Goal: Task Accomplishment & Management: Use online tool/utility

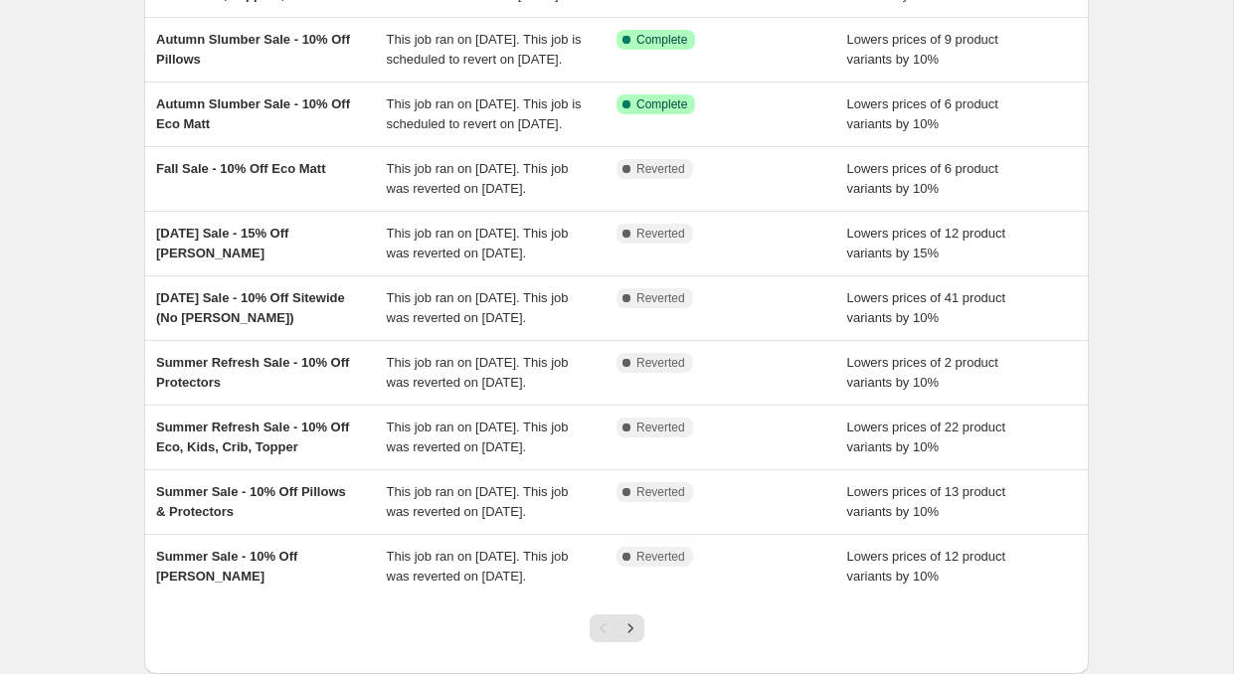
scroll to position [230, 0]
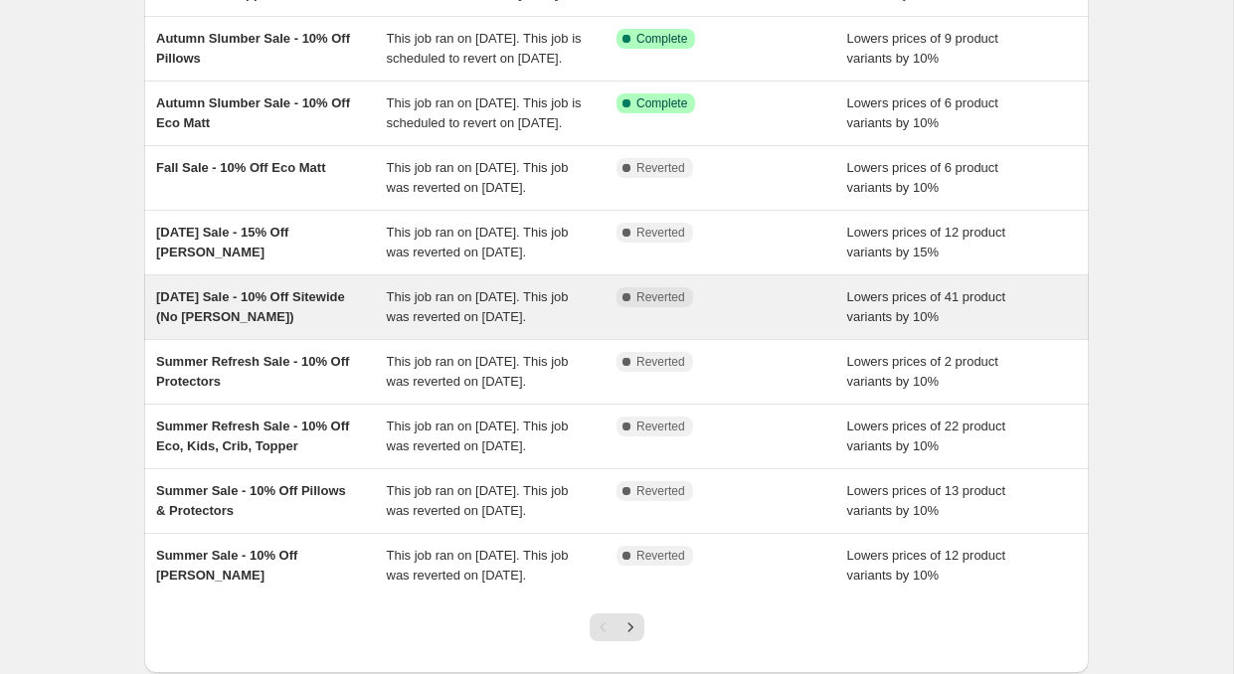
click at [342, 327] on div "[DATE] Sale - 10% Off Sitewide (No [PERSON_NAME])" at bounding box center [271, 307] width 231 height 40
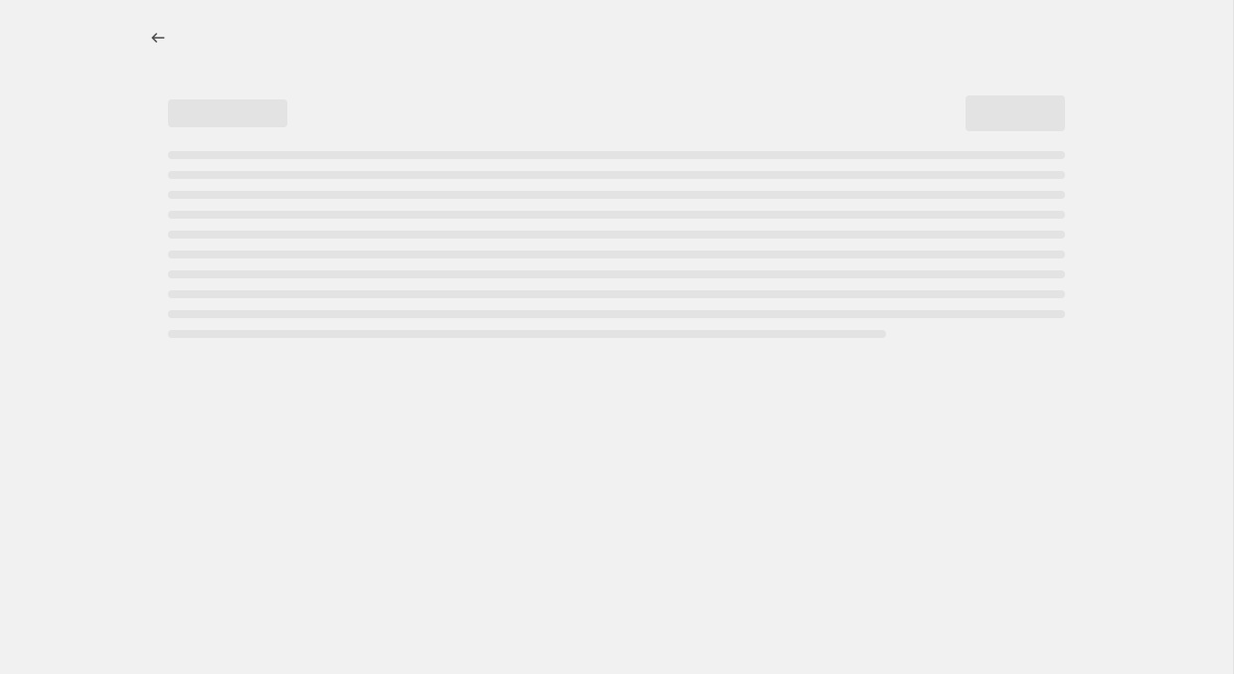
select select "percentage"
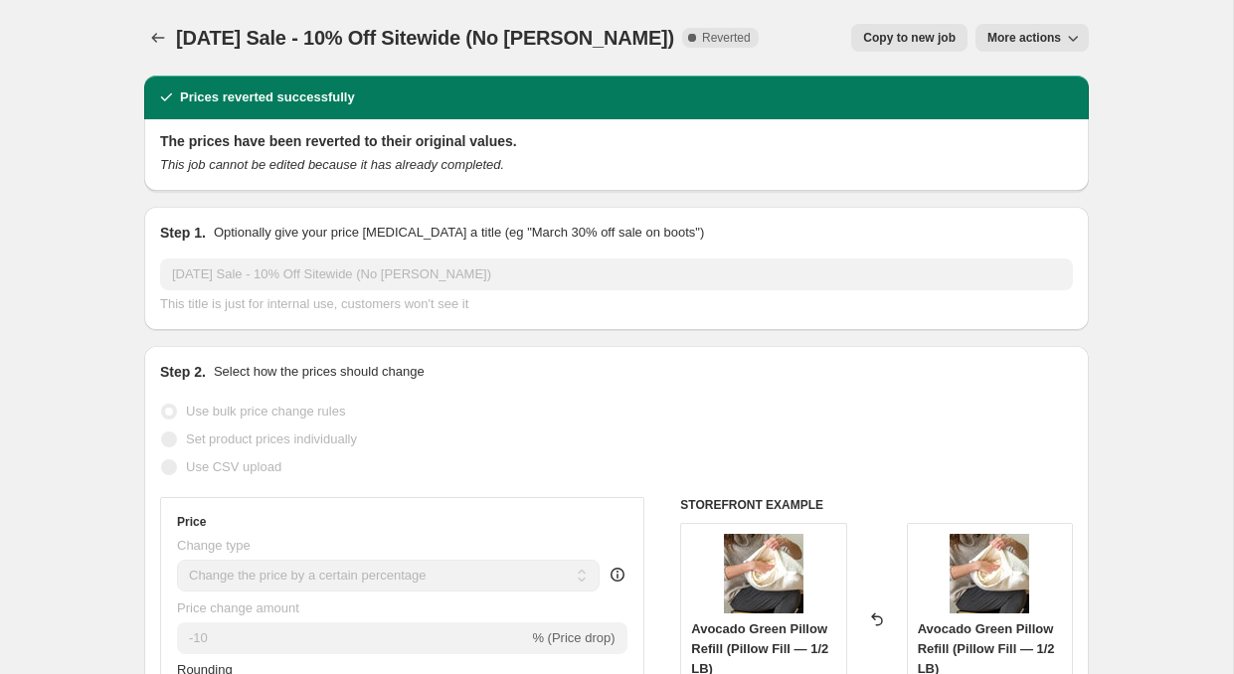
click at [880, 41] on span "Copy to new job" at bounding box center [909, 38] width 92 height 16
select select "percentage"
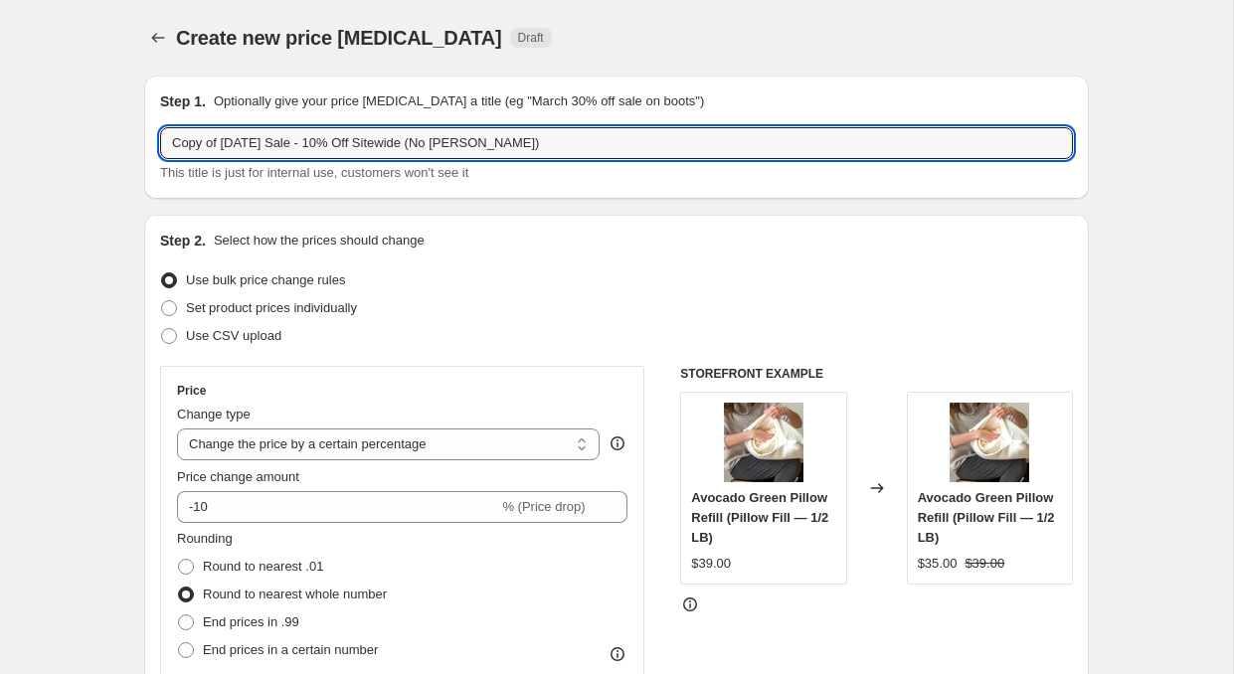
drag, startPoint x: 289, startPoint y: 146, endPoint x: 144, endPoint y: 119, distance: 147.6
click at [144, 125] on div "Step 1. Optionally give your price [MEDICAL_DATA] a title (eg "March 30% off sa…" at bounding box center [616, 137] width 944 height 123
click at [197, 146] on input "Holiiday Sale - 10% Off Sitewide (No [PERSON_NAME])" at bounding box center [616, 143] width 913 height 32
click at [265, 144] on input "Holiday Sale - 10% Off Sitewide (No [PERSON_NAME])" at bounding box center [616, 143] width 913 height 32
drag, startPoint x: 491, startPoint y: 145, endPoint x: 390, endPoint y: 136, distance: 101.8
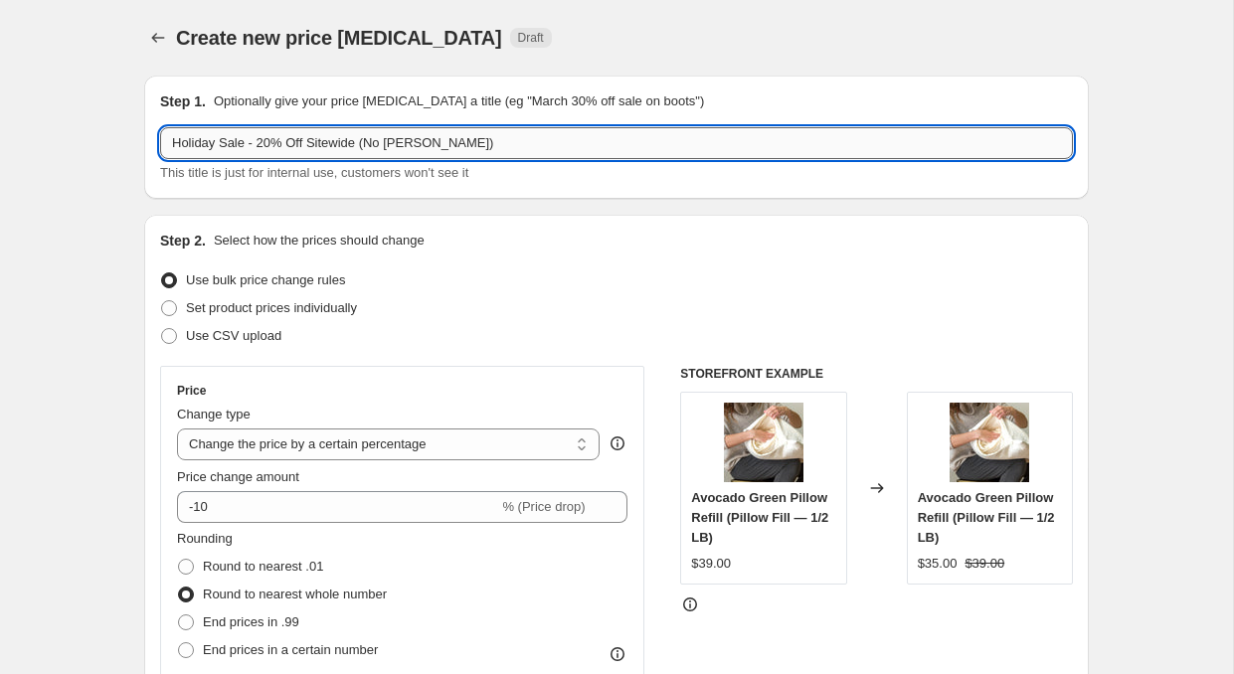
click at [390, 139] on input "Holiday Sale - 20% Off Sitewide (No [PERSON_NAME])" at bounding box center [616, 143] width 913 height 32
type input "Holiday Sale - 20% Off Sitewide"
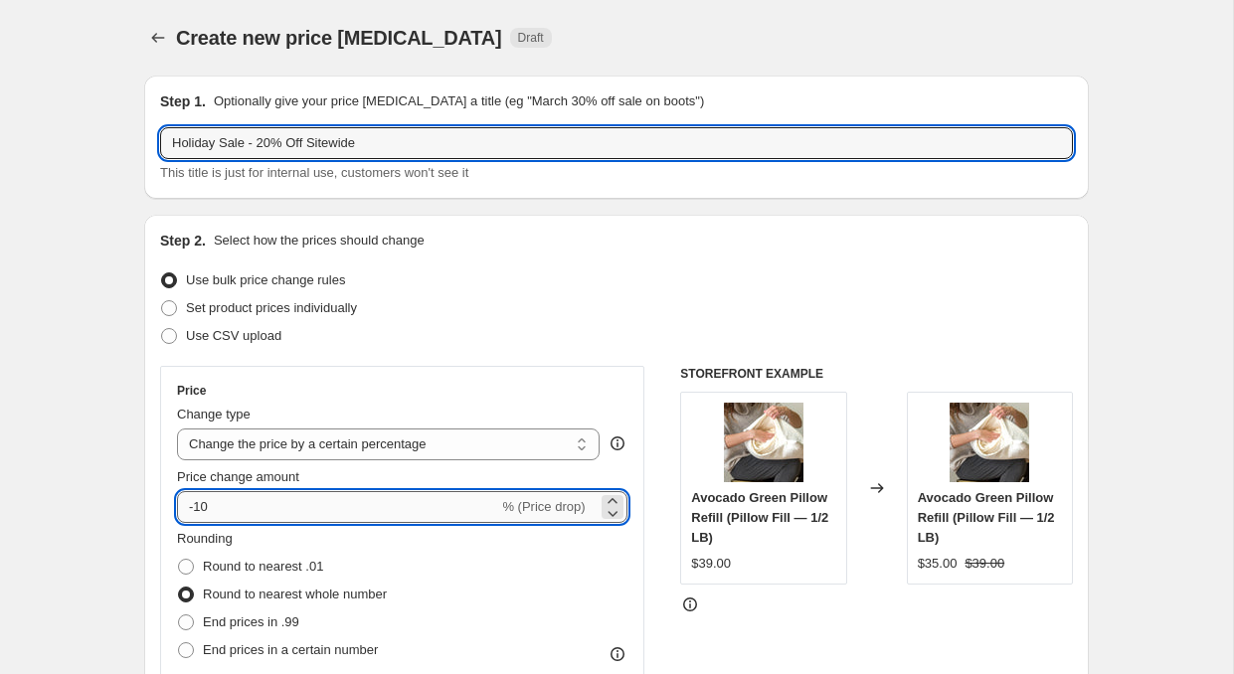
click at [202, 507] on input "-10" at bounding box center [337, 507] width 321 height 32
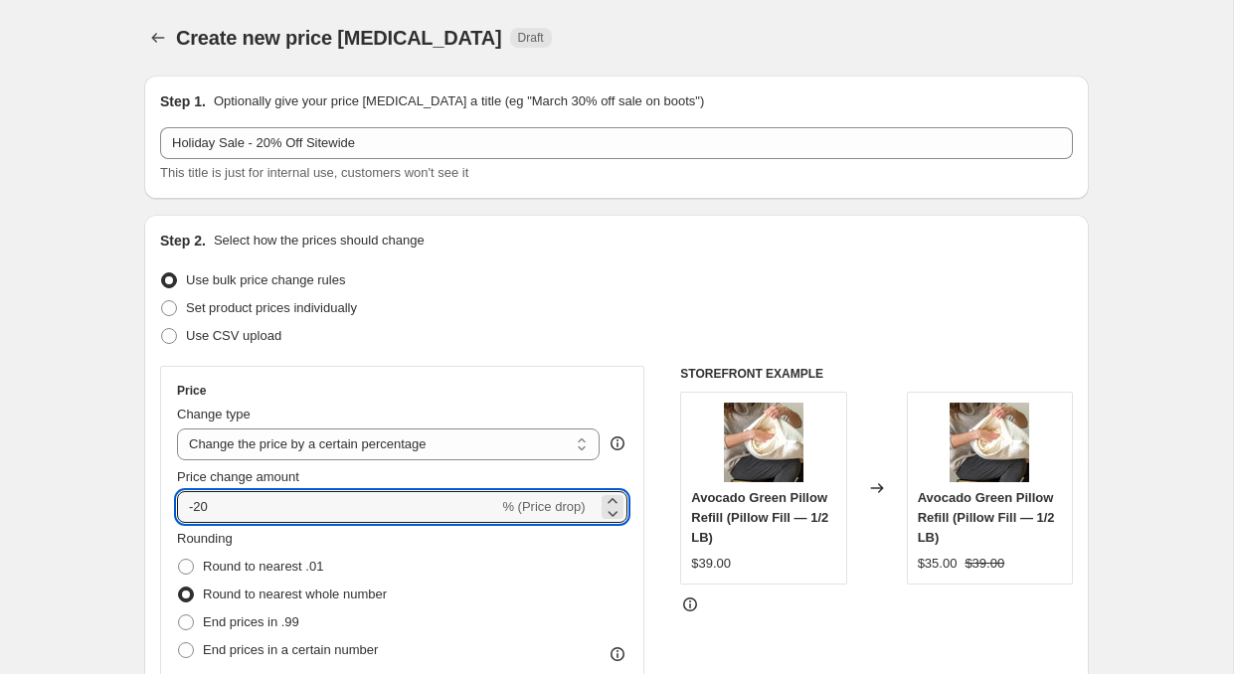
type input "-20"
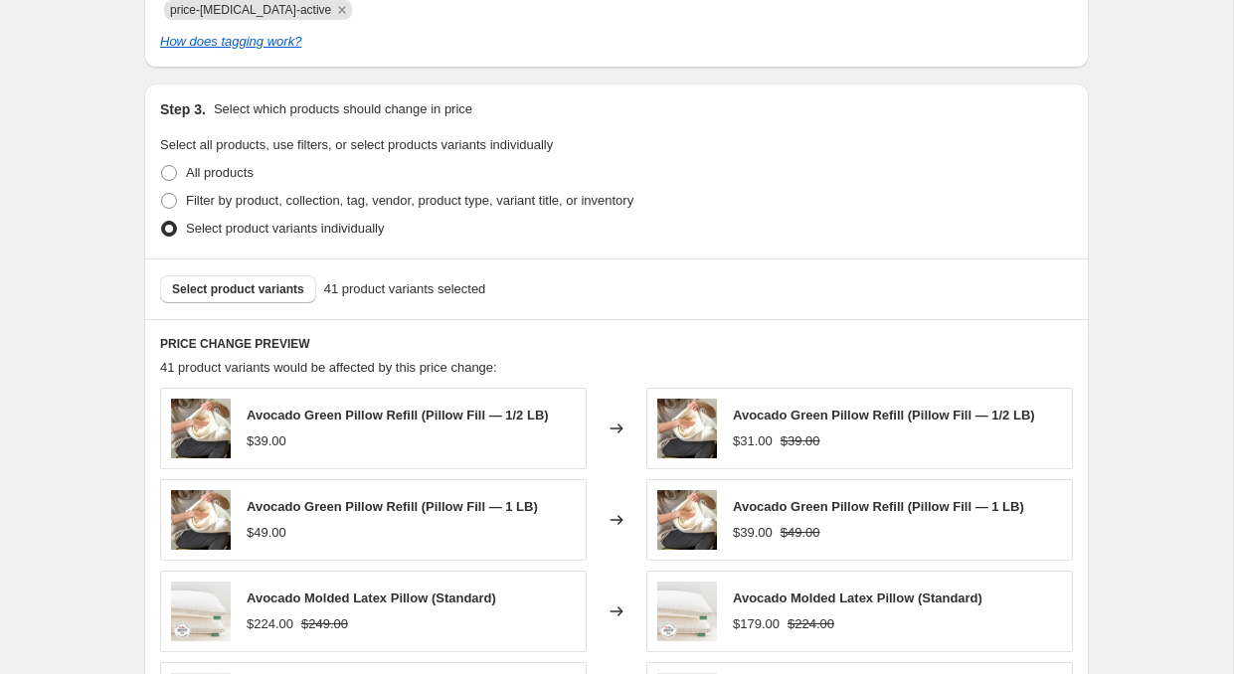
scroll to position [959, 0]
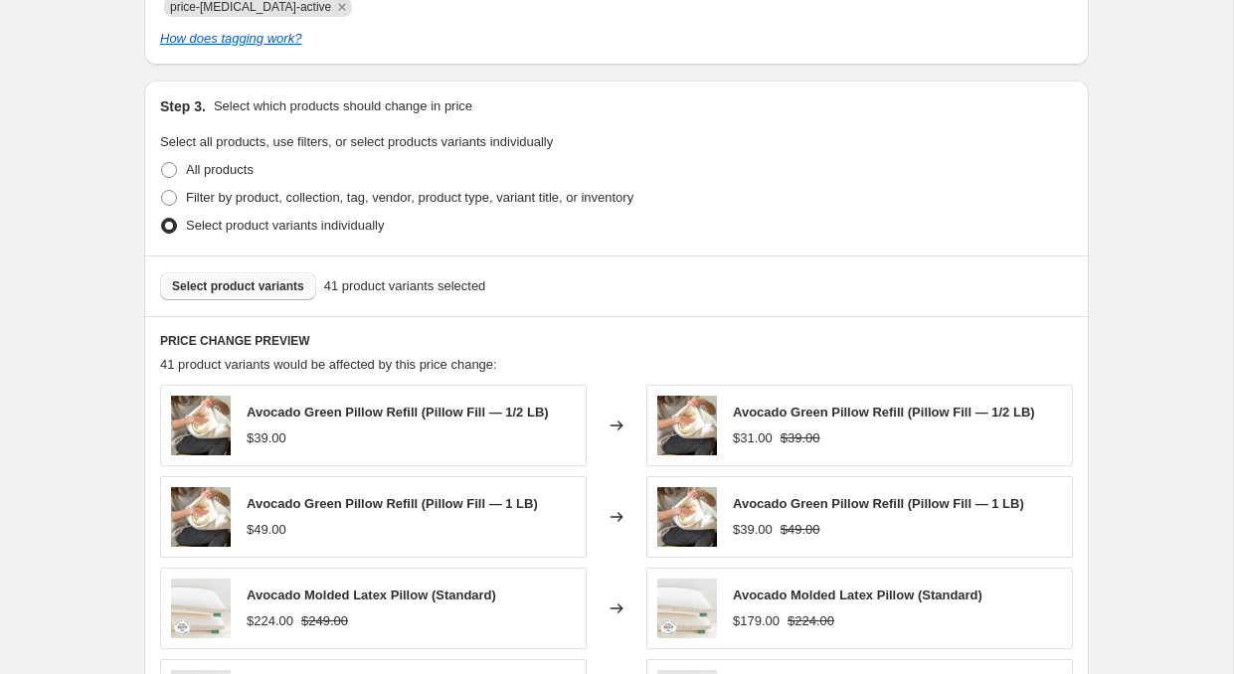
click at [243, 284] on span "Select product variants" at bounding box center [238, 286] width 132 height 16
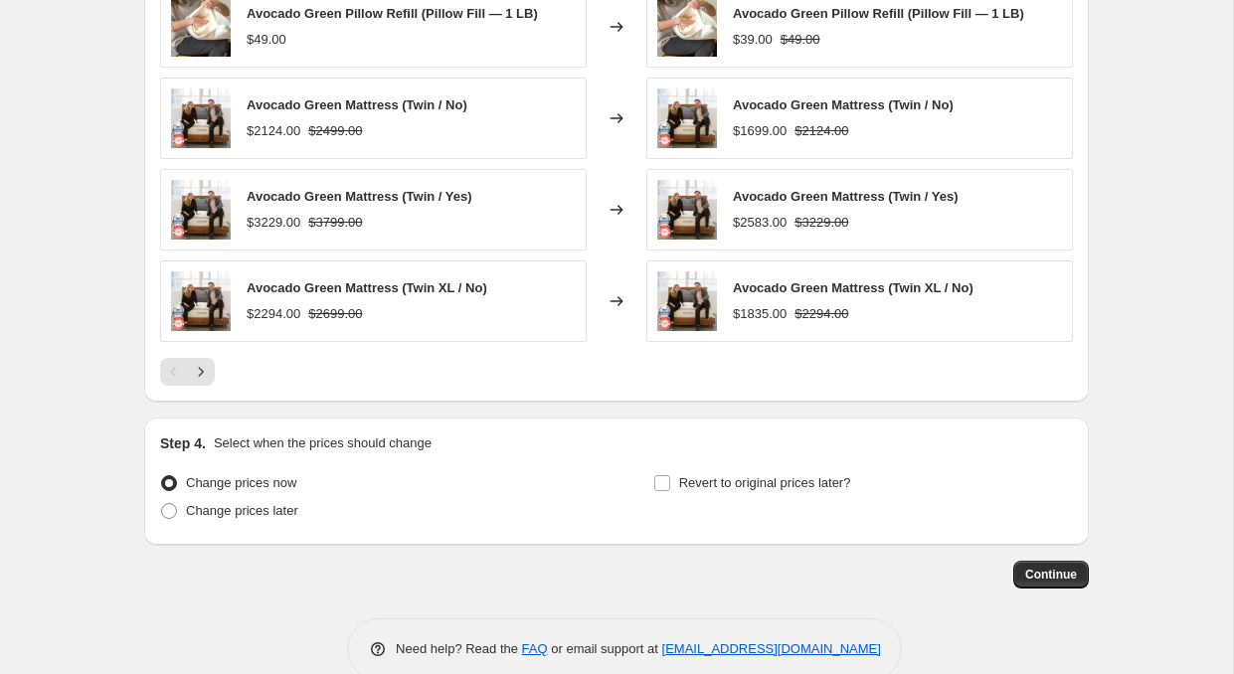
scroll to position [1485, 0]
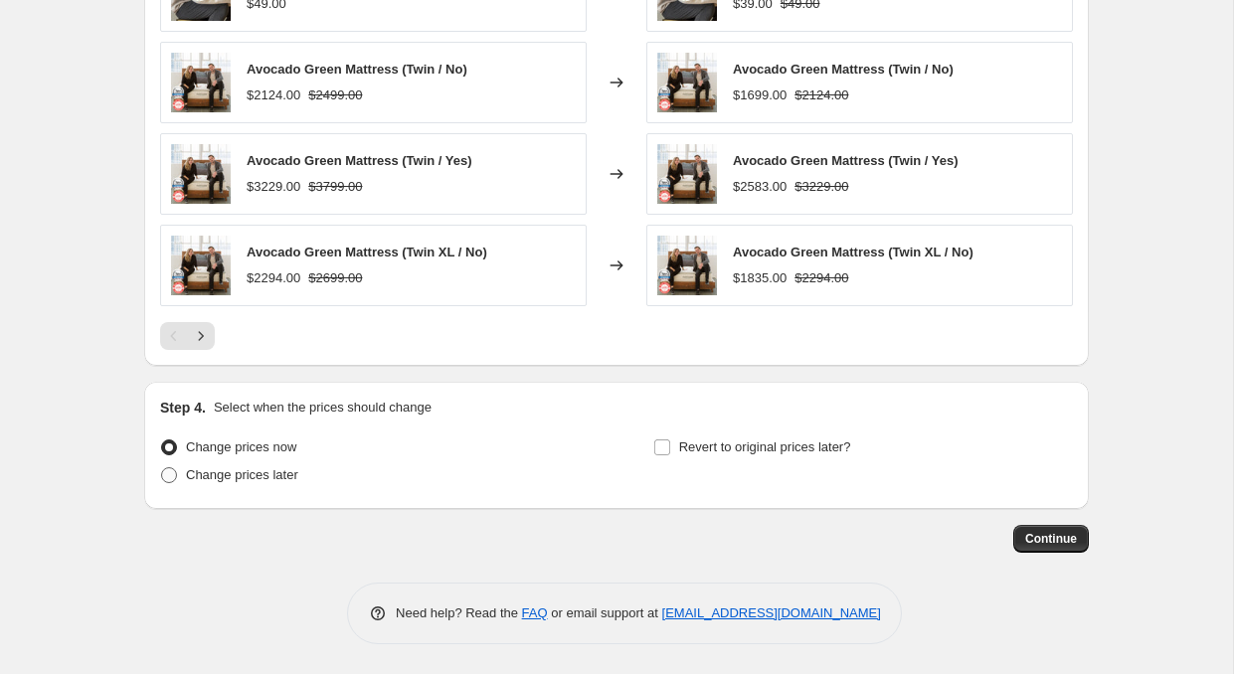
click at [175, 477] on span at bounding box center [169, 475] width 16 height 16
click at [162, 468] on input "Change prices later" at bounding box center [161, 467] width 1 height 1
radio input "true"
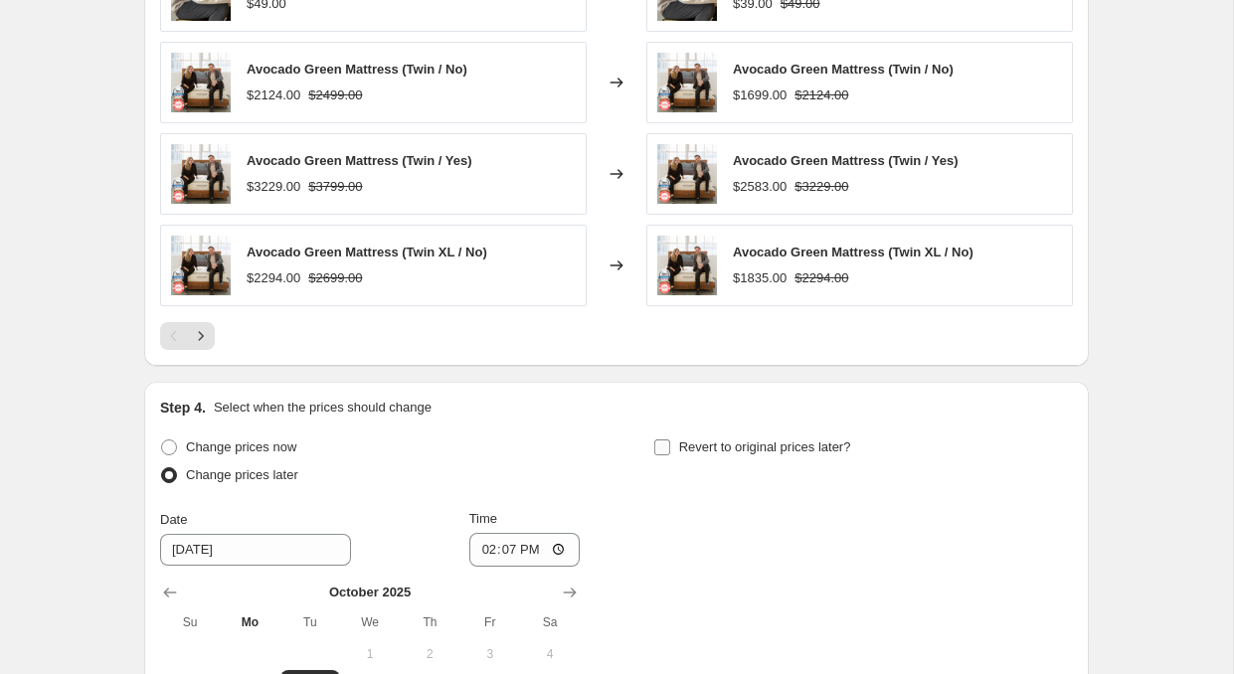
click at [661, 442] on input "Revert to original prices later?" at bounding box center [662, 447] width 16 height 16
checkbox input "true"
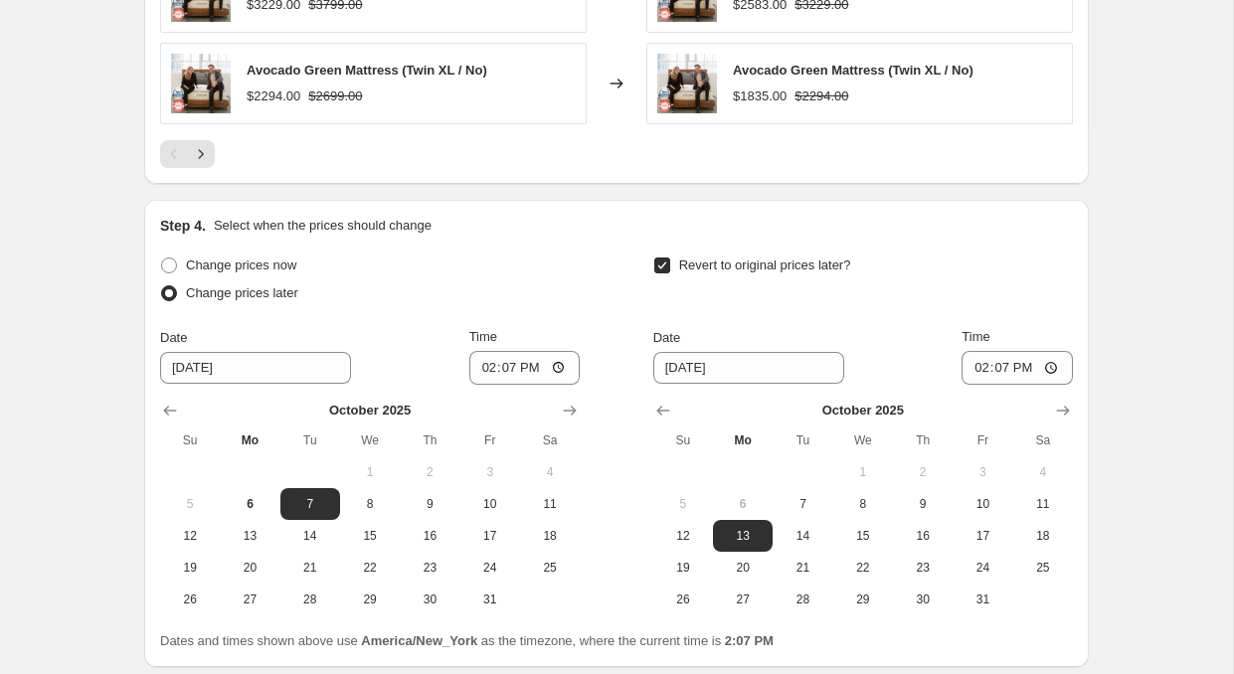
scroll to position [1745, 0]
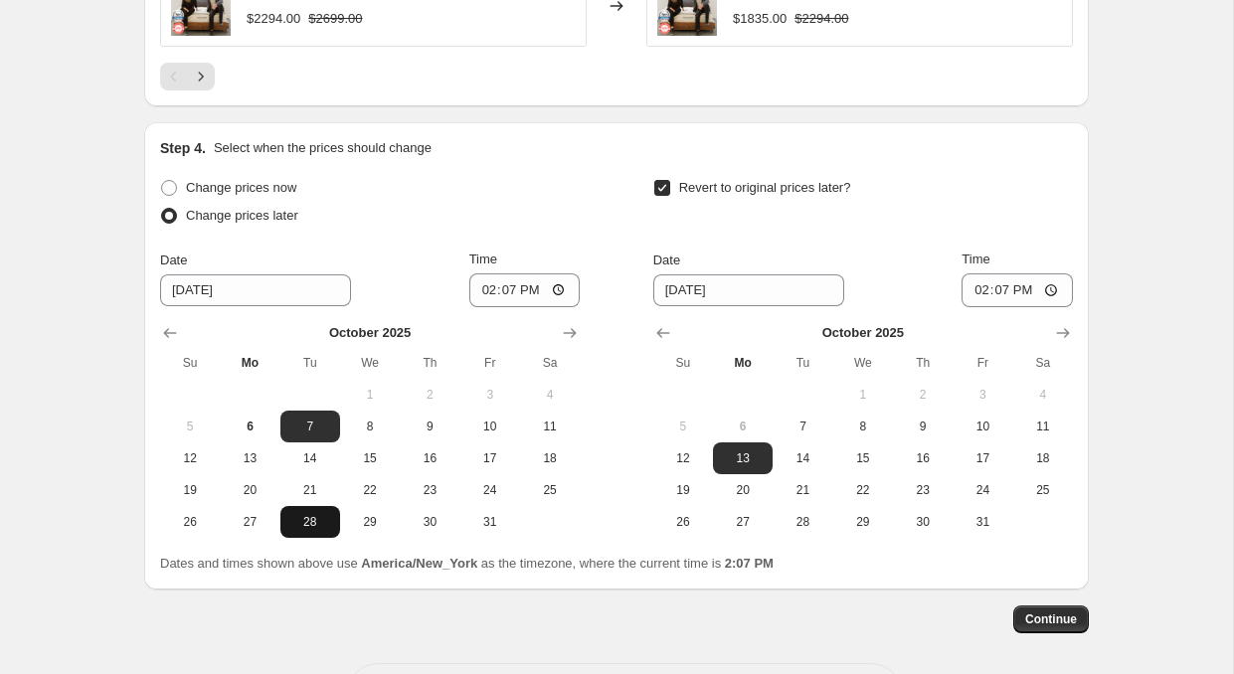
click at [314, 516] on span "28" at bounding box center [310, 522] width 44 height 16
type input "[DATE]"
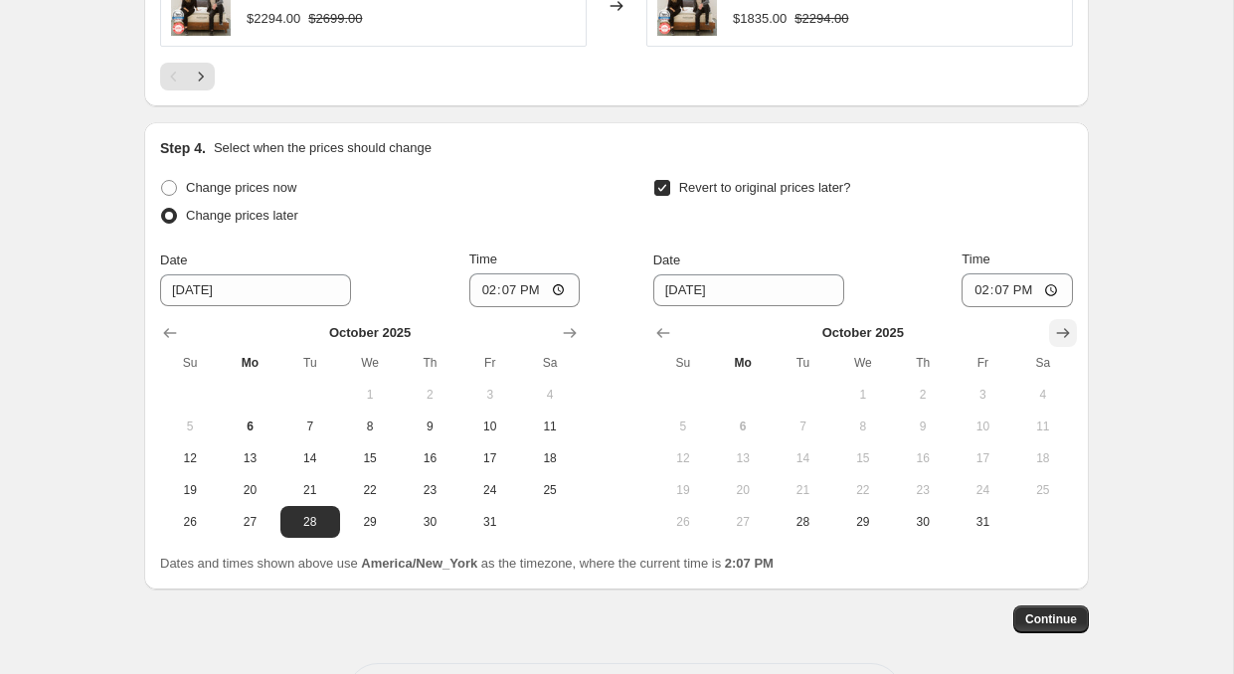
click at [1057, 323] on icon "Show next month, November 2025" at bounding box center [1063, 333] width 20 height 20
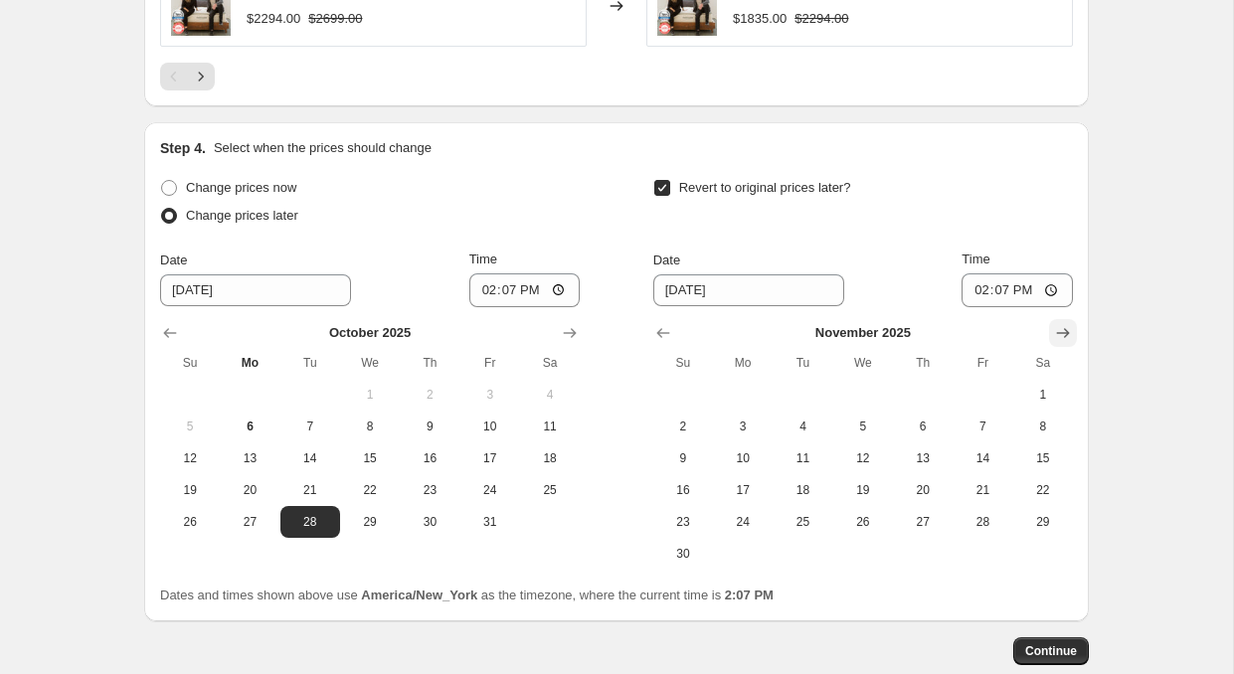
click at [1057, 324] on icon "Show next month, December 2025" at bounding box center [1063, 333] width 20 height 20
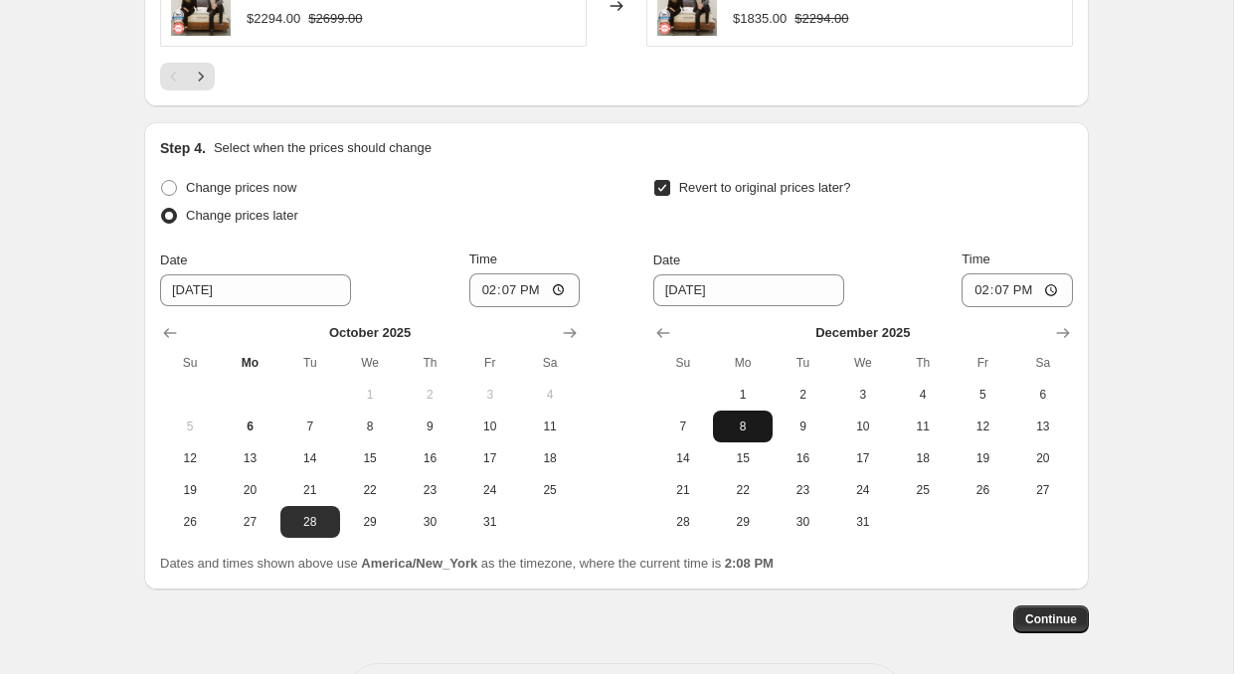
click at [754, 425] on span "8" at bounding box center [743, 427] width 44 height 16
type input "[DATE]"
click at [478, 291] on input "14:07" at bounding box center [524, 290] width 111 height 34
type input "00:20"
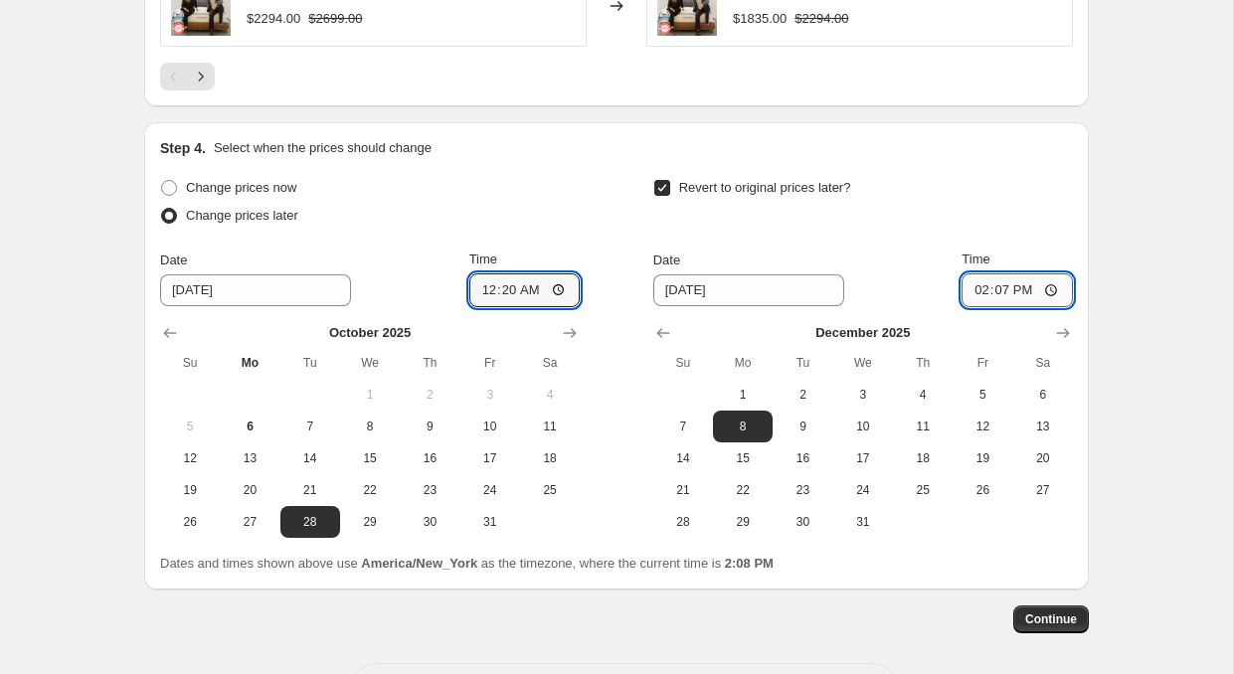
click at [972, 290] on input "14:07" at bounding box center [1016, 290] width 111 height 34
type input "23:59"
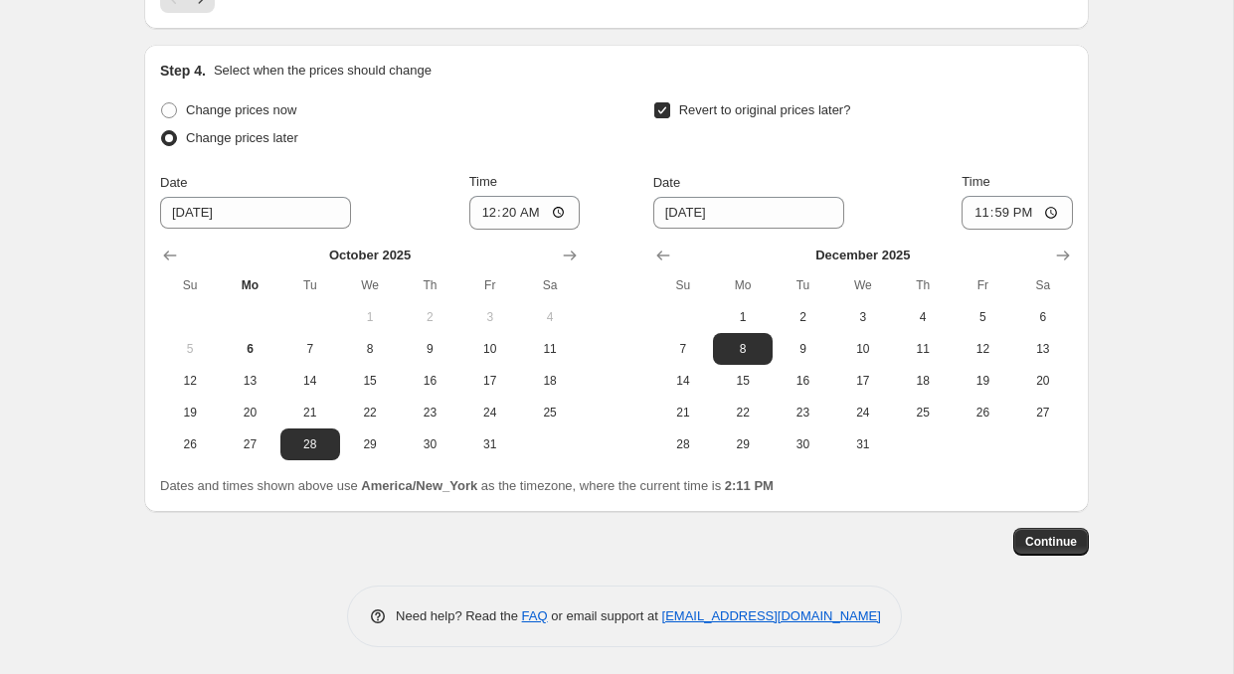
scroll to position [1825, 0]
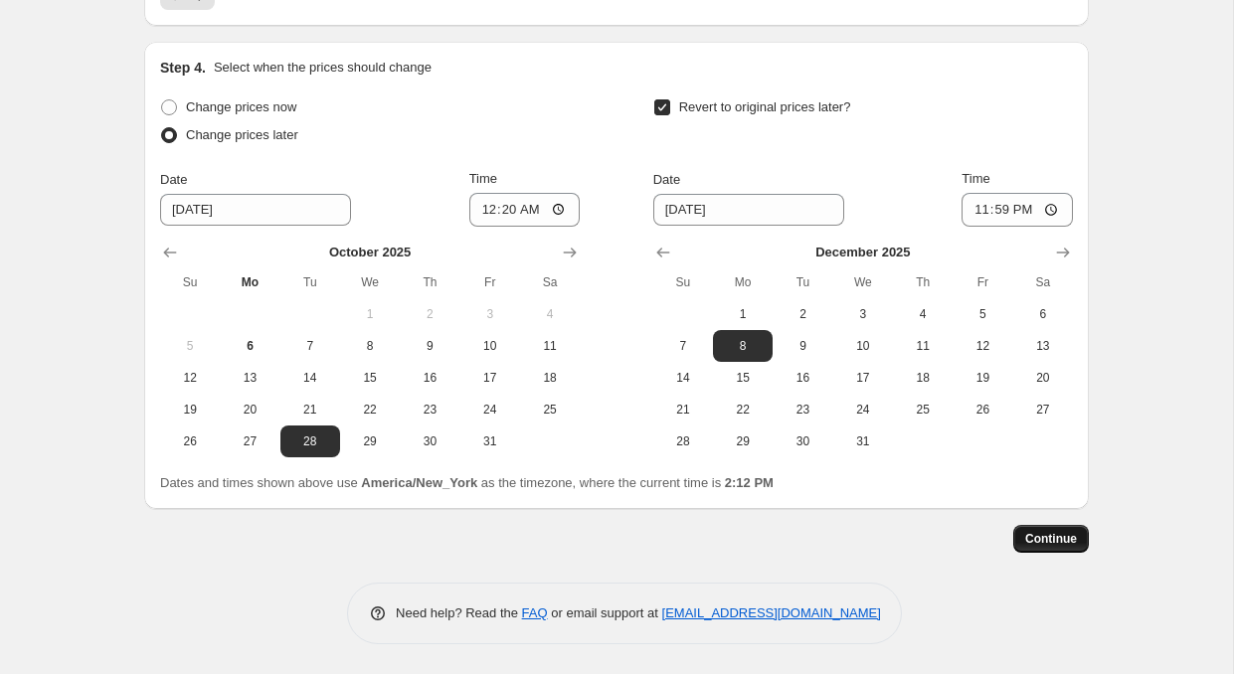
click at [1047, 543] on span "Continue" at bounding box center [1051, 539] width 52 height 16
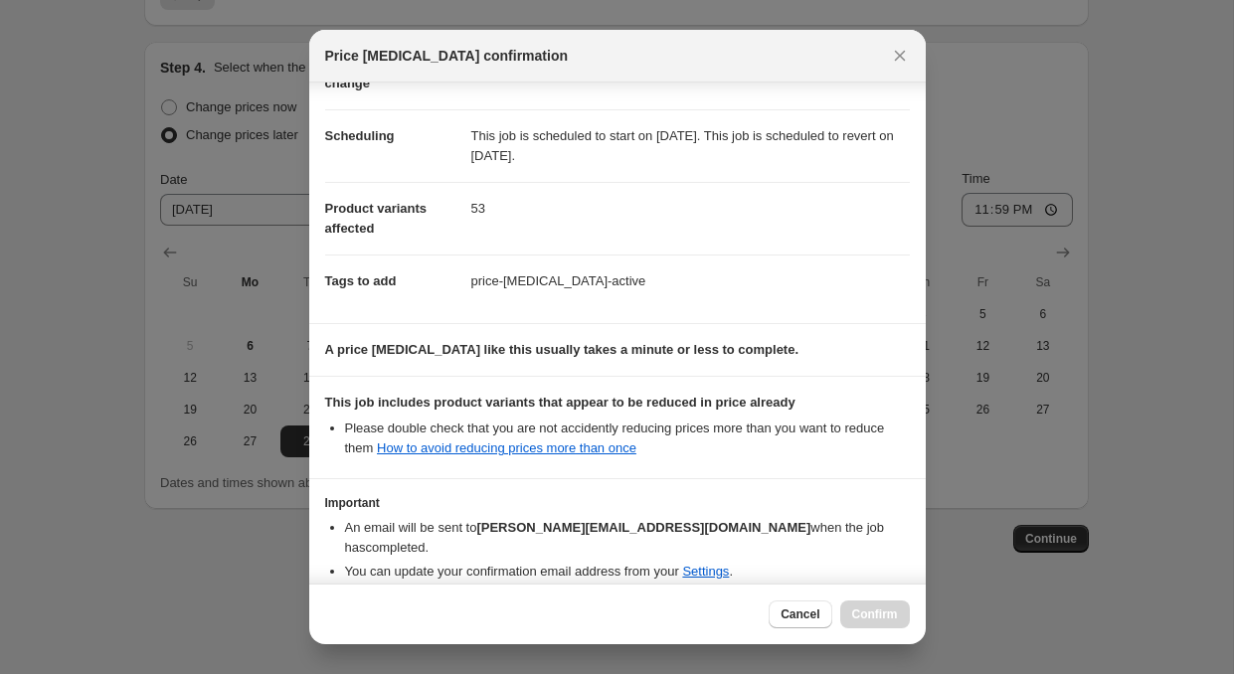
scroll to position [212, 0]
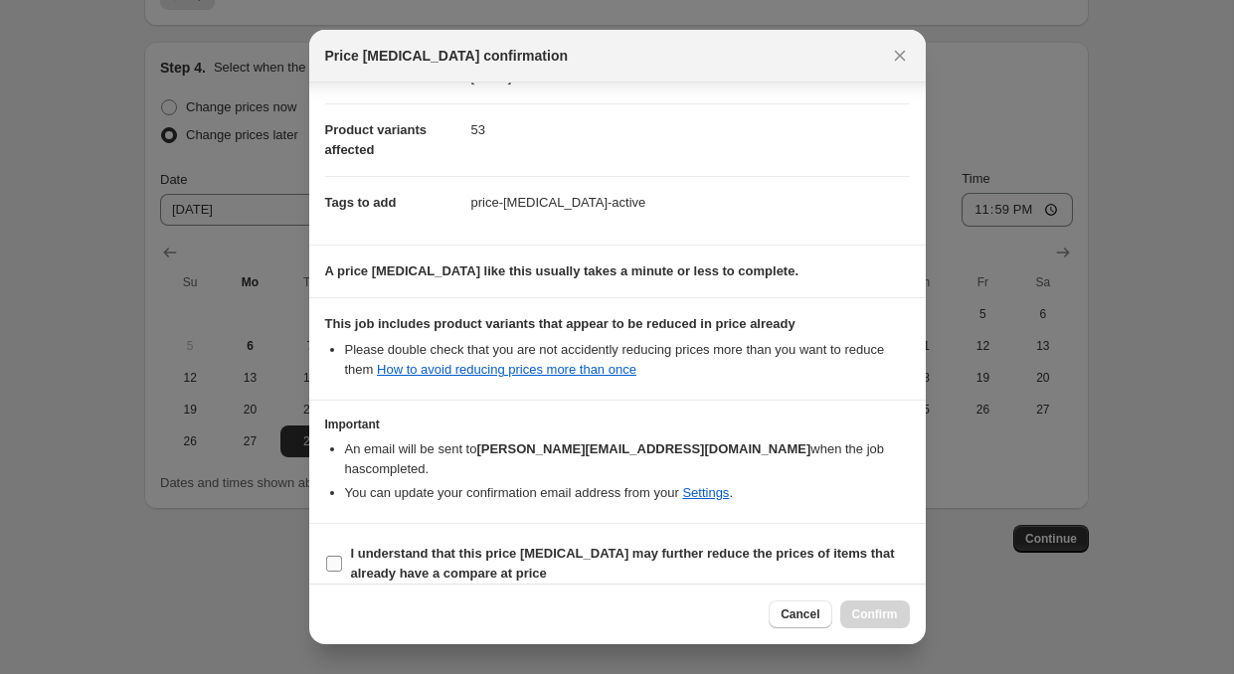
click at [343, 541] on label "I understand that this price [MEDICAL_DATA] may further reduce the prices of it…" at bounding box center [617, 564] width 585 height 48
click at [342, 556] on input "I understand that this price [MEDICAL_DATA] may further reduce the prices of it…" at bounding box center [334, 564] width 16 height 16
checkbox input "true"
click at [857, 613] on span "Confirm" at bounding box center [875, 614] width 46 height 16
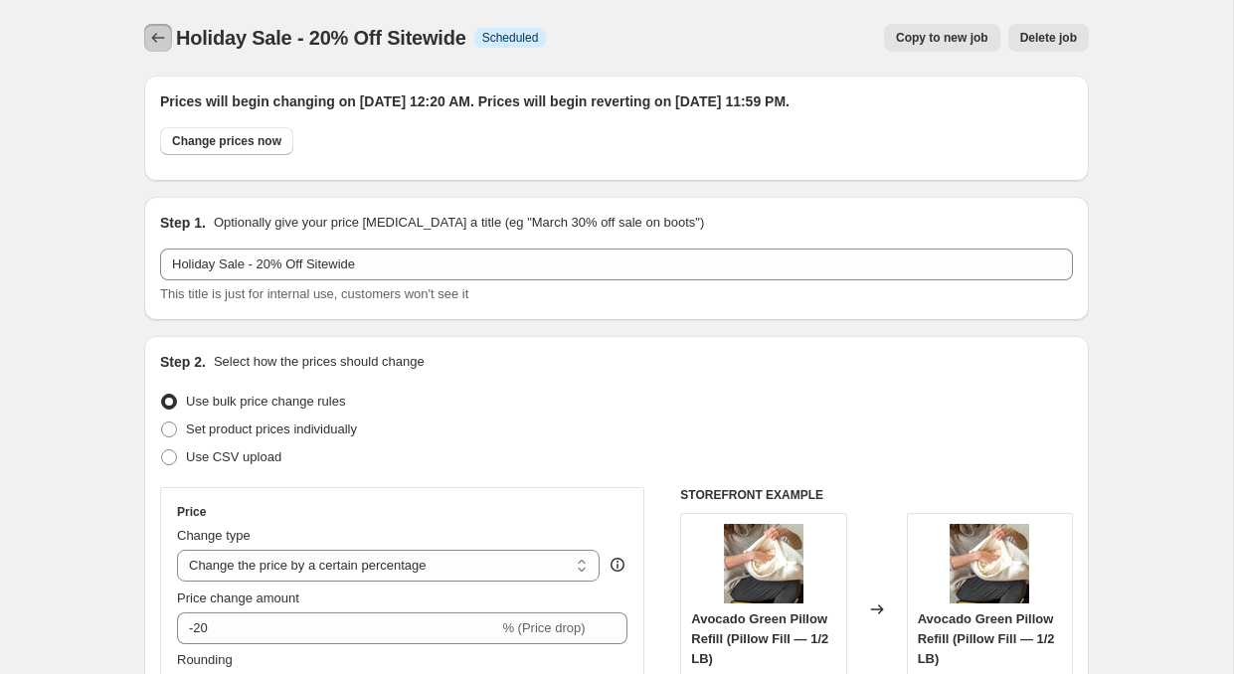
click at [153, 38] on icon "Price change jobs" at bounding box center [158, 38] width 13 height 10
